Goal: Transaction & Acquisition: Purchase product/service

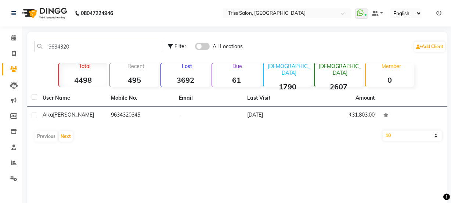
type input "9634320"
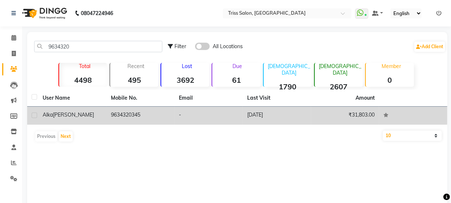
click at [129, 115] on td "9634320345" at bounding box center [140, 115] width 68 height 18
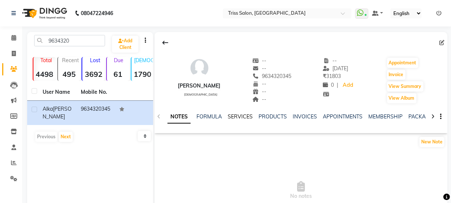
click at [242, 116] on link "SERVICES" at bounding box center [240, 116] width 25 height 7
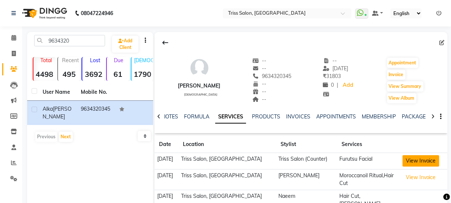
click at [416, 160] on button "View Invoice" at bounding box center [420, 160] width 37 height 11
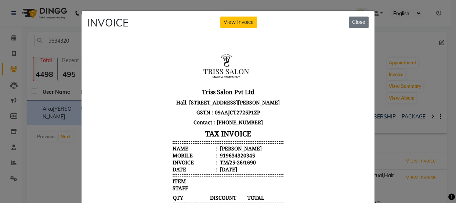
click at [324, 68] on body "Triss Salon Pvt Ltd Hall. [STREET_ADDRESS][PERSON_NAME] GSTN : 09AAJCT2725P1ZP …" at bounding box center [227, 185] width 275 height 277
click at [359, 21] on button "Close" at bounding box center [359, 22] width 20 height 11
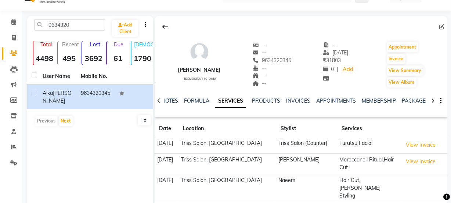
scroll to position [18, 0]
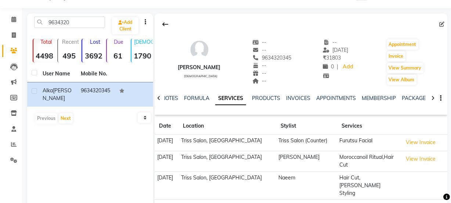
click at [243, 139] on td "Triss Salon, [GEOGRAPHIC_DATA]" at bounding box center [227, 142] width 98 height 17
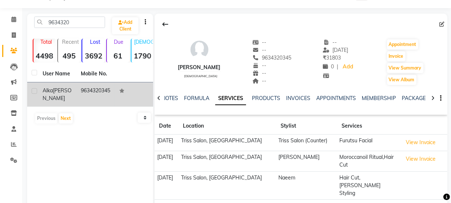
copy td "9634320345"
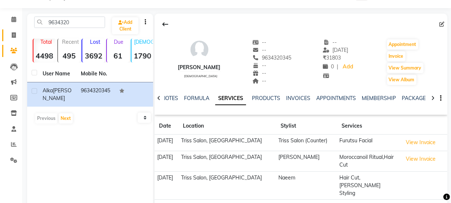
click at [14, 32] on span at bounding box center [13, 35] width 13 height 8
select select "service"
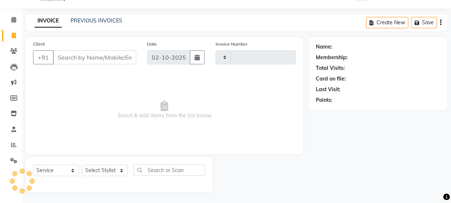
type input "1938"
select select "4304"
click at [107, 17] on link "PREVIOUS INVOICES" at bounding box center [97, 20] width 52 height 7
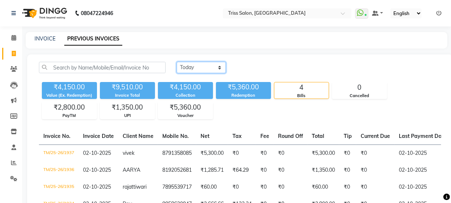
click at [210, 62] on select "[DATE] [DATE] Custom Range" at bounding box center [201, 67] width 49 height 11
select select "range"
click at [177, 62] on select "[DATE] [DATE] Custom Range" at bounding box center [201, 67] width 49 height 11
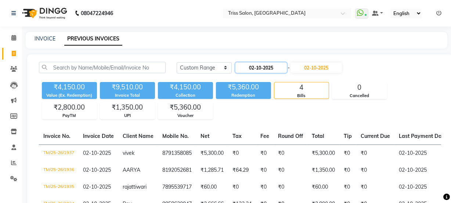
click at [261, 70] on input "02-10-2025" at bounding box center [260, 67] width 51 height 10
select select "10"
select select "2025"
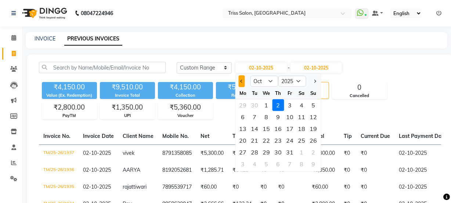
click at [242, 81] on span "Previous month" at bounding box center [241, 81] width 3 height 3
select select "9"
click at [290, 116] on div "12" at bounding box center [290, 117] width 12 height 12
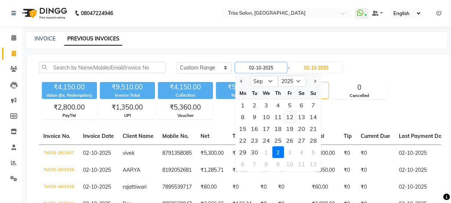
type input "[DATE]"
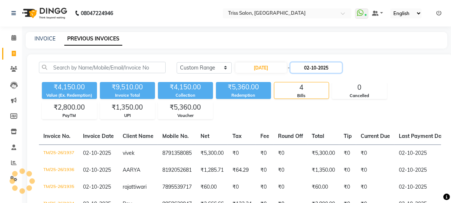
click at [322, 66] on input "02-10-2025" at bounding box center [315, 67] width 51 height 10
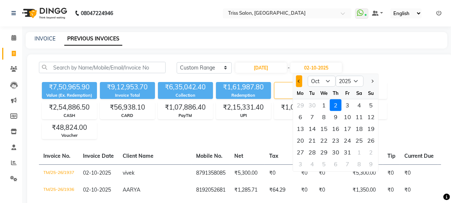
click at [299, 81] on span "Previous month" at bounding box center [299, 81] width 3 height 3
select select "9"
click at [349, 118] on div "12" at bounding box center [348, 117] width 12 height 12
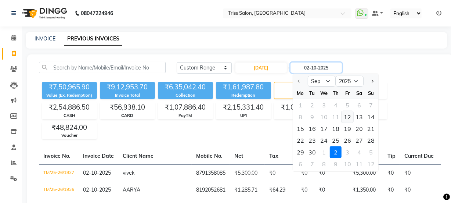
type input "[DATE]"
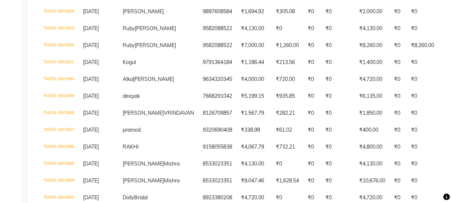
scroll to position [264, 0]
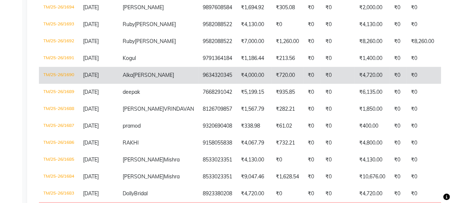
click at [236, 84] on td "₹4,000.00" at bounding box center [253, 75] width 35 height 17
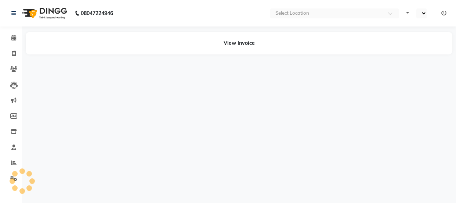
select select "en"
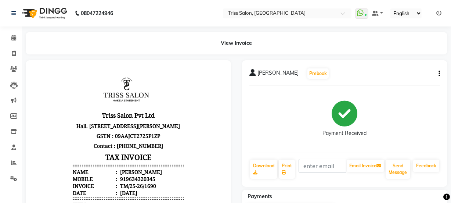
click at [437, 73] on button "button" at bounding box center [438, 74] width 4 height 8
click at [397, 80] on div "Edit Item Staff" at bounding box center [403, 77] width 50 height 9
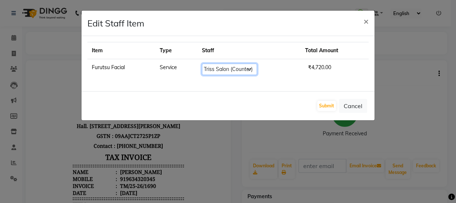
click at [246, 69] on select "Select Bhim Ram Brajesh Jeetu Shah Jitendra Jyoti (Pooja) Khushboo Kuldeep Naee…" at bounding box center [229, 69] width 55 height 11
select select "40814"
click at [202, 64] on select "Select Bhim Ram Brajesh Jeetu Shah Jitendra Jyoti (Pooja) Khushboo Kuldeep Naee…" at bounding box center [229, 69] width 55 height 11
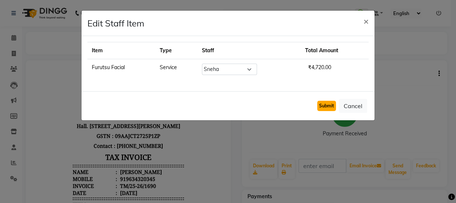
click at [328, 103] on button "Submit" at bounding box center [326, 106] width 19 height 10
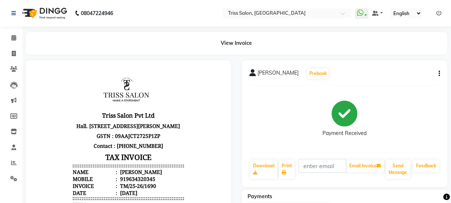
click at [438, 73] on icon "button" at bounding box center [438, 73] width 1 height 0
click at [406, 60] on div "Cancel Invoice" at bounding box center [403, 59] width 50 height 9
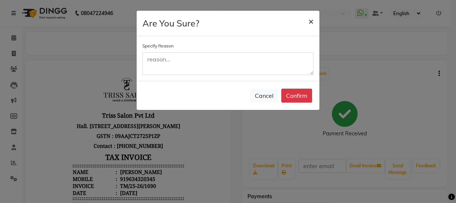
click at [312, 16] on span "×" at bounding box center [310, 20] width 5 height 11
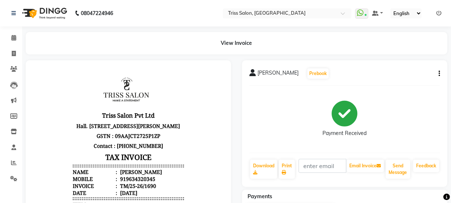
click at [439, 73] on icon "button" at bounding box center [438, 73] width 1 height 0
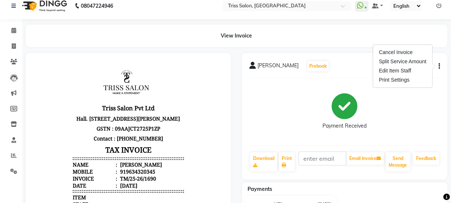
scroll to position [6, 0]
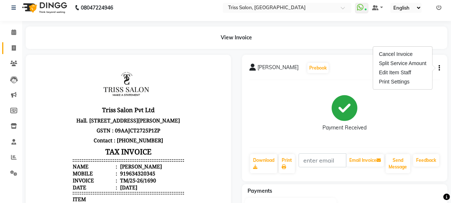
click at [4, 44] on link "Invoice" at bounding box center [11, 48] width 18 height 12
select select "service"
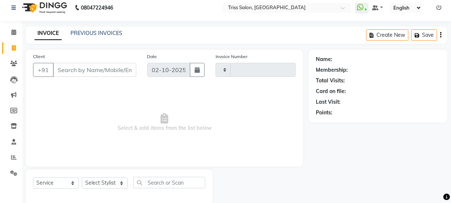
scroll to position [18, 0]
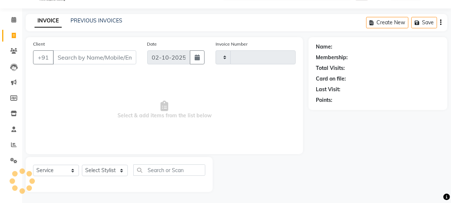
type input "1938"
select select "4304"
click at [106, 168] on select "Select Stylist" at bounding box center [105, 170] width 46 height 11
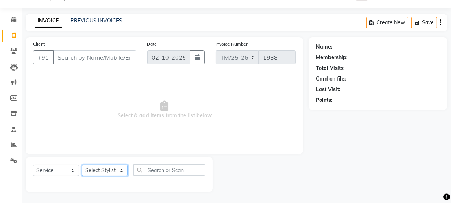
click at [111, 172] on select "Select Stylist" at bounding box center [105, 170] width 46 height 11
click at [111, 174] on select "Select Stylist" at bounding box center [105, 170] width 46 height 11
select select "62900"
click at [82, 165] on select "Select Stylist Bhim Ram Brajesh Jeetu Shah Jitendra Jyoti (Pooja) Khushboo Kuld…" at bounding box center [105, 170] width 46 height 11
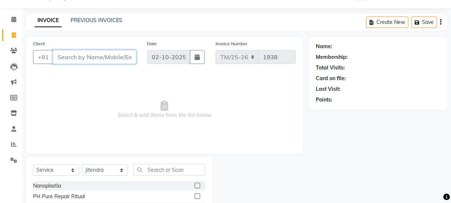
click at [100, 57] on input "Client" at bounding box center [94, 57] width 83 height 14
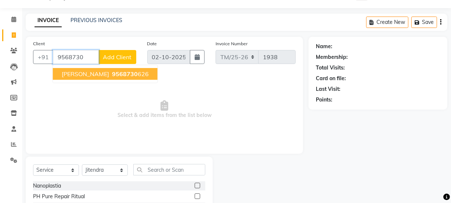
click at [112, 73] on span "9568730" at bounding box center [125, 73] width 26 height 7
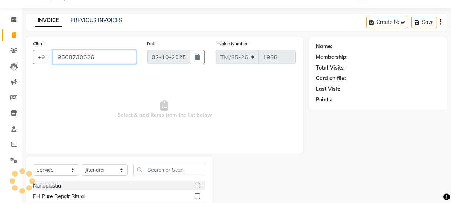
type input "9568730626"
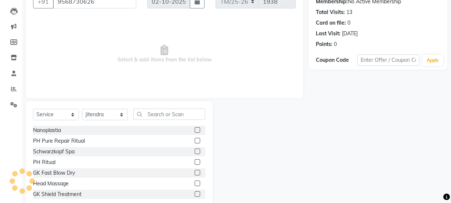
scroll to position [78, 0]
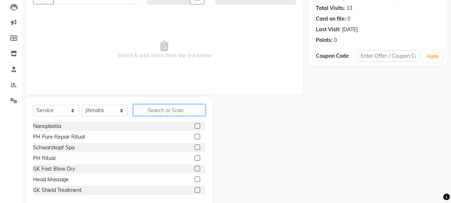
click at [165, 110] on input "text" at bounding box center [169, 109] width 72 height 11
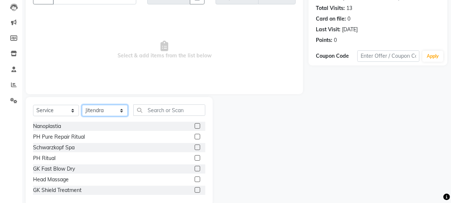
click at [107, 109] on select "Select Stylist Bhim Ram Brajesh Jeetu Shah Jitendra Jyoti (Pooja) Khushboo Kuld…" at bounding box center [105, 110] width 46 height 11
select select "65478"
click at [82, 105] on select "Select Stylist Bhim Ram Brajesh Jeetu Shah Jitendra Jyoti (Pooja) Khushboo Kuld…" at bounding box center [105, 110] width 46 height 11
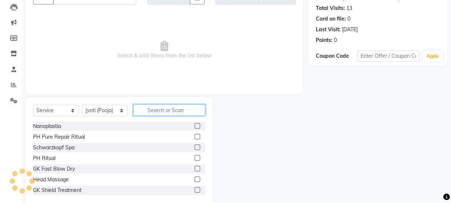
click at [152, 109] on input "text" at bounding box center [169, 109] width 72 height 11
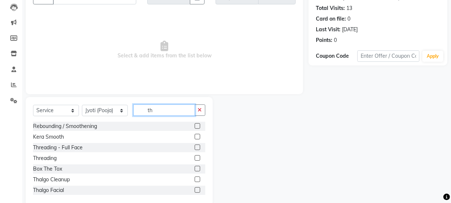
type input "th"
click at [37, 156] on div "Threading" at bounding box center [45, 158] width 24 height 8
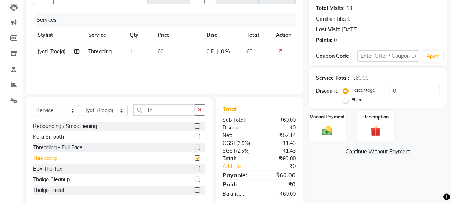
checkbox input "false"
click at [134, 51] on td "1" at bounding box center [140, 51] width 28 height 17
select select "65478"
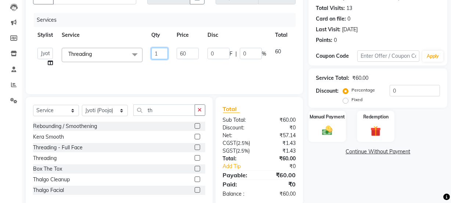
click at [160, 55] on input "1" at bounding box center [159, 53] width 17 height 11
type input "2"
click at [348, 171] on div "Name: Shivani Membership: No Active Membership Total Visits: 13 Card on file: 0…" at bounding box center [380, 91] width 144 height 228
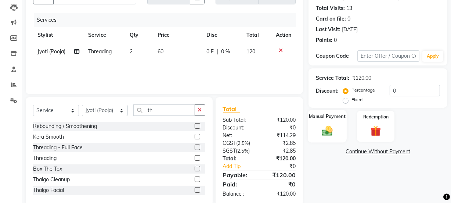
click at [329, 130] on img at bounding box center [327, 130] width 18 height 12
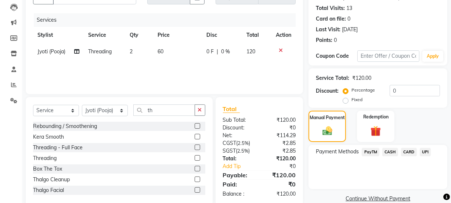
click at [393, 148] on span "CASH" at bounding box center [390, 152] width 16 height 8
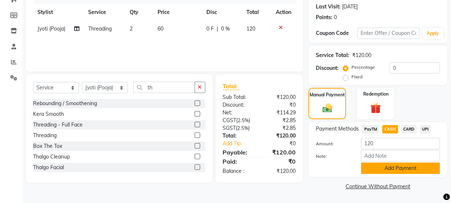
click at [400, 170] on button "Add Payment" at bounding box center [400, 167] width 79 height 11
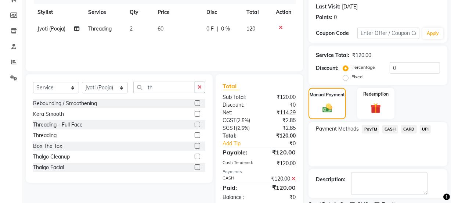
scroll to position [131, 0]
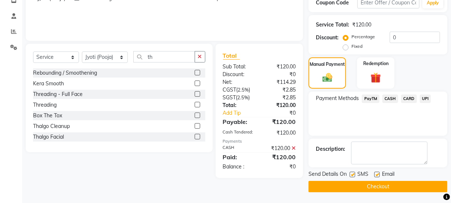
click at [398, 183] on button "Checkout" at bounding box center [377, 186] width 139 height 11
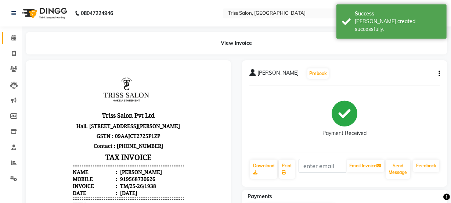
click at [10, 40] on span at bounding box center [13, 38] width 13 height 8
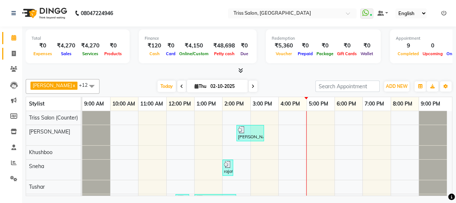
click at [14, 53] on icon at bounding box center [14, 54] width 4 height 6
select select "service"
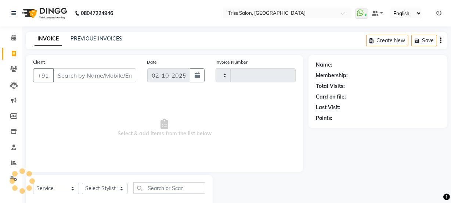
type input "1939"
select select "4304"
click at [91, 186] on select "Select Stylist" at bounding box center [105, 188] width 46 height 11
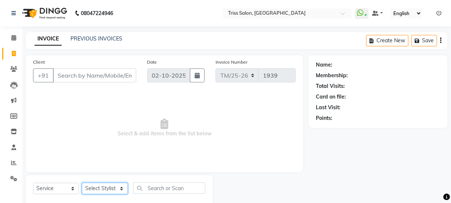
click at [84, 188] on select "Select Stylist" at bounding box center [105, 188] width 46 height 11
click at [86, 187] on select "Select Stylist" at bounding box center [105, 188] width 46 height 11
click at [84, 188] on select "Select Stylist" at bounding box center [105, 188] width 46 height 11
click at [85, 187] on select "Select Stylist Bhim Ram Brajesh Jeetu Shah Jitendra Jyoti (Pooja) Khushboo Kuld…" at bounding box center [105, 188] width 46 height 11
select select "65478"
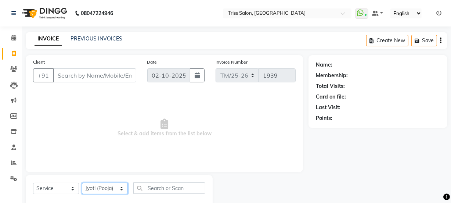
click at [82, 183] on select "Select Stylist Bhim Ram Brajesh Jeetu Shah Jitendra Jyoti (Pooja) Khushboo Kuld…" at bounding box center [105, 188] width 46 height 11
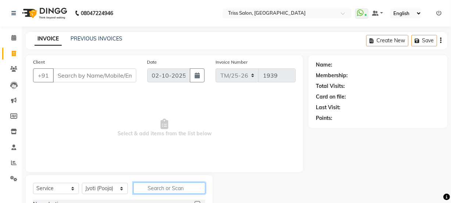
click at [147, 188] on input "text" at bounding box center [169, 187] width 72 height 11
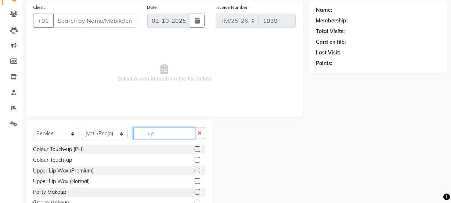
scroll to position [58, 0]
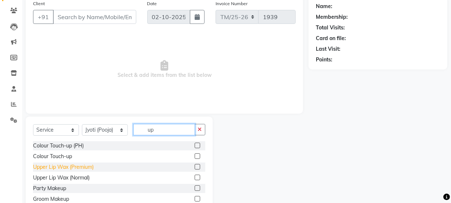
type input "up"
click at [37, 167] on div "Upper Lip Wax (Premium)" at bounding box center [63, 167] width 61 height 8
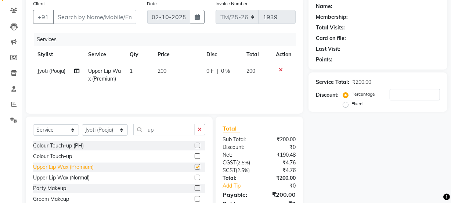
checkbox input "false"
click at [174, 130] on input "up" at bounding box center [164, 129] width 62 height 11
type input "u"
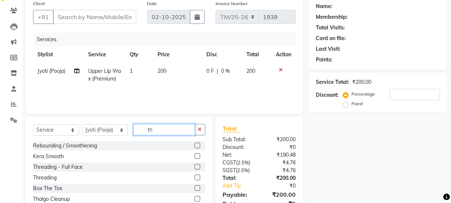
type input "th"
click at [37, 176] on div "Threading" at bounding box center [45, 178] width 24 height 8
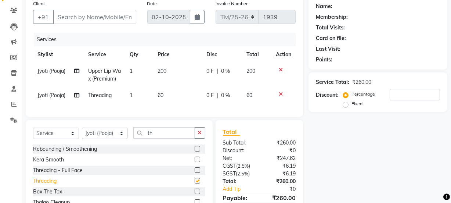
checkbox input "false"
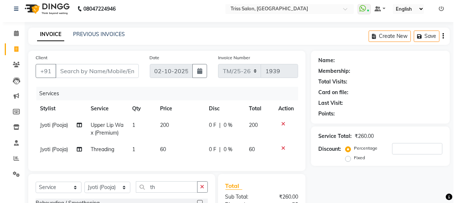
scroll to position [0, 0]
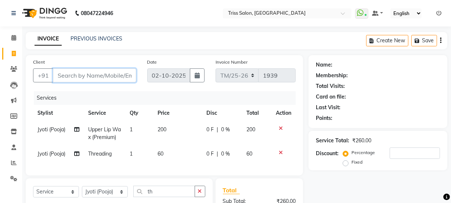
click at [72, 72] on input "Client" at bounding box center [94, 75] width 83 height 14
type input "9"
type input "0"
type input "9627963964"
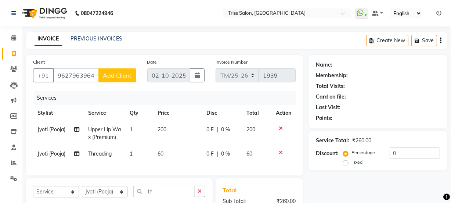
click at [115, 73] on span "Add Client" at bounding box center [117, 75] width 29 height 7
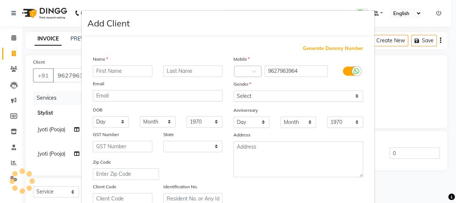
select select "38"
click at [129, 66] on input "text" at bounding box center [122, 70] width 59 height 11
type input "Renu"
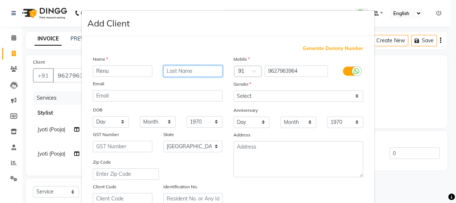
click at [202, 72] on input "text" at bounding box center [192, 70] width 59 height 11
type input "visistpr"
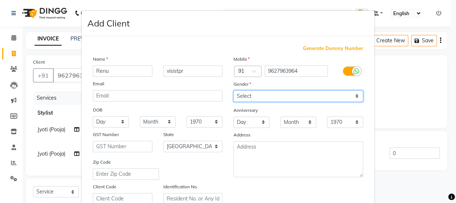
click at [291, 95] on select "Select Male Female Other Prefer Not To Say" at bounding box center [299, 95] width 130 height 11
select select "[DEMOGRAPHIC_DATA]"
click at [234, 90] on select "Select Male Female Other Prefer Not To Say" at bounding box center [299, 95] width 130 height 11
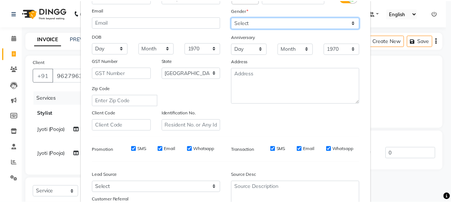
scroll to position [138, 0]
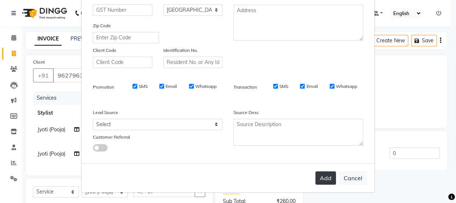
click at [321, 180] on button "Add" at bounding box center [325, 177] width 21 height 13
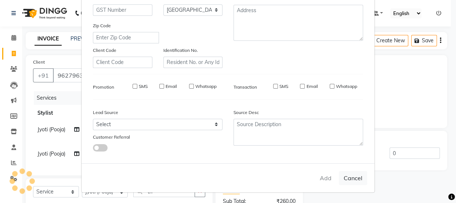
select select
select select "null"
select select
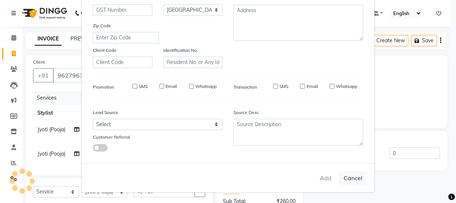
select select
checkbox input "false"
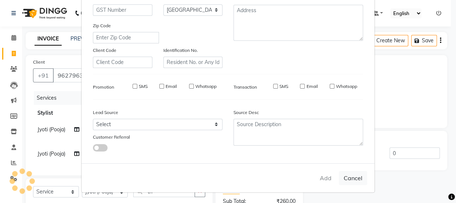
checkbox input "false"
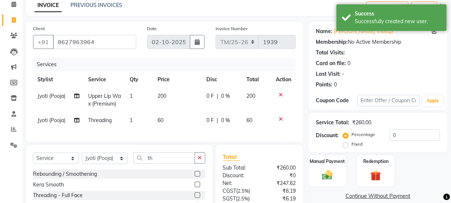
scroll to position [100, 0]
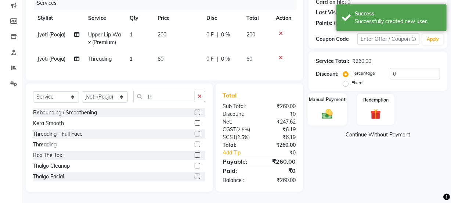
click at [326, 107] on img at bounding box center [327, 113] width 18 height 12
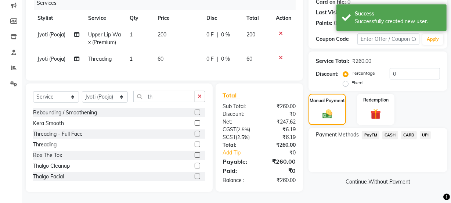
click at [375, 131] on span "PayTM" at bounding box center [371, 135] width 18 height 8
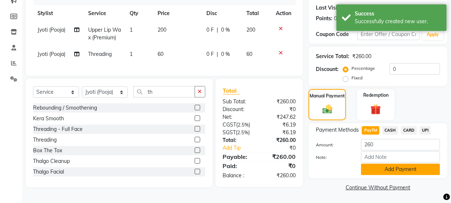
click at [399, 170] on button "Add Payment" at bounding box center [400, 168] width 79 height 11
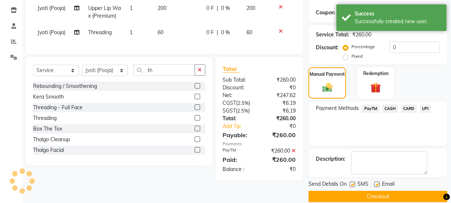
scroll to position [131, 0]
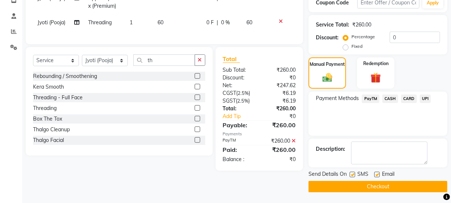
click at [382, 188] on button "Checkout" at bounding box center [377, 186] width 139 height 11
